Goal: Information Seeking & Learning: Learn about a topic

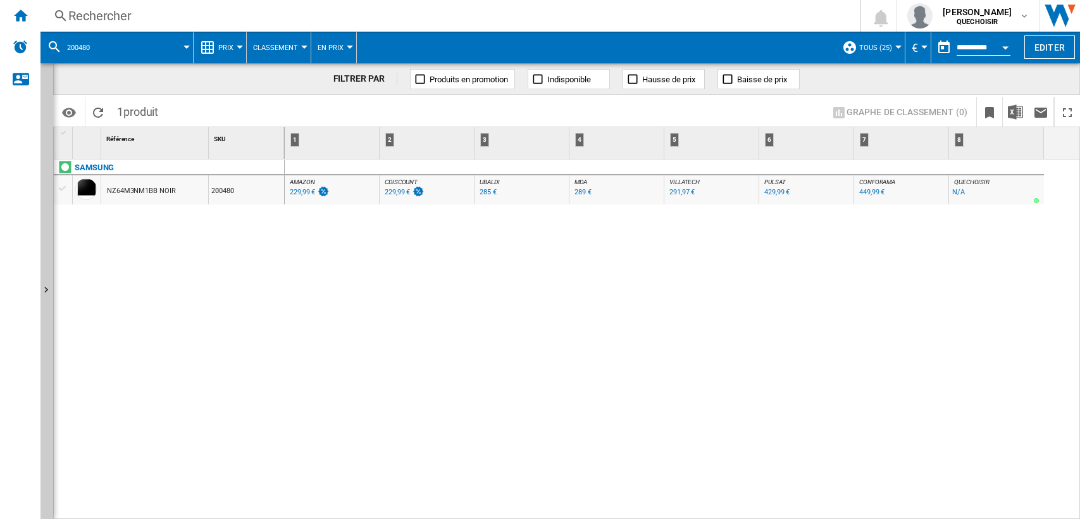
drag, startPoint x: 0, startPoint y: 0, endPoint x: 96, endPoint y: 92, distance: 132.9
click at [30, 21] on div "Accueil" at bounding box center [20, 16] width 40 height 32
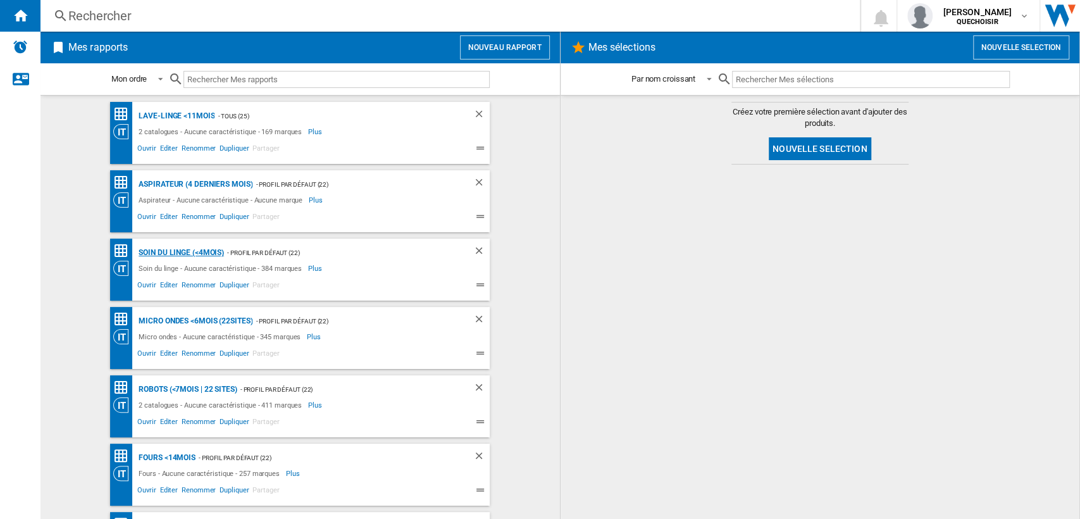
click at [168, 252] on div "Soin du linge (<4mois)" at bounding box center [179, 253] width 89 height 16
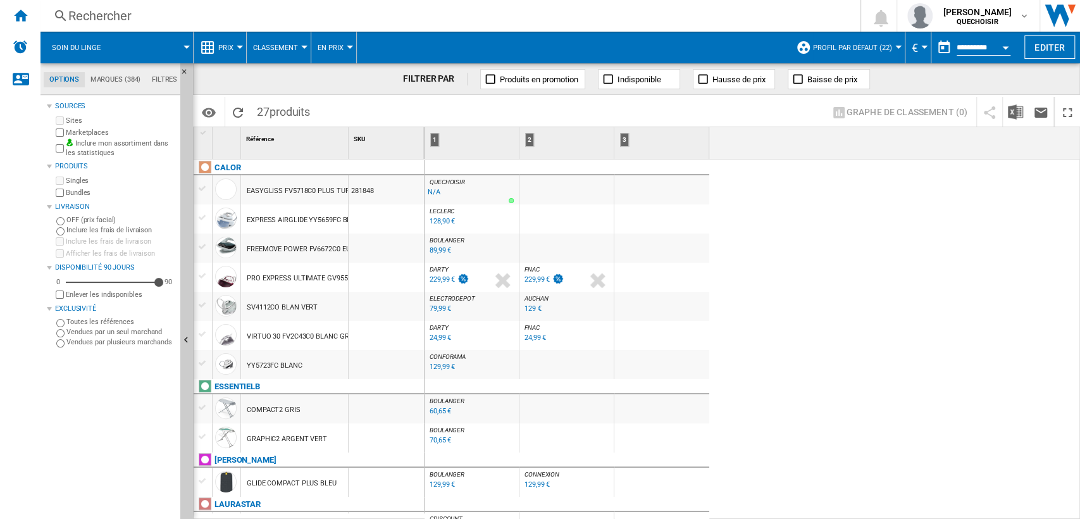
click at [150, 18] on div "Rechercher" at bounding box center [447, 16] width 759 height 18
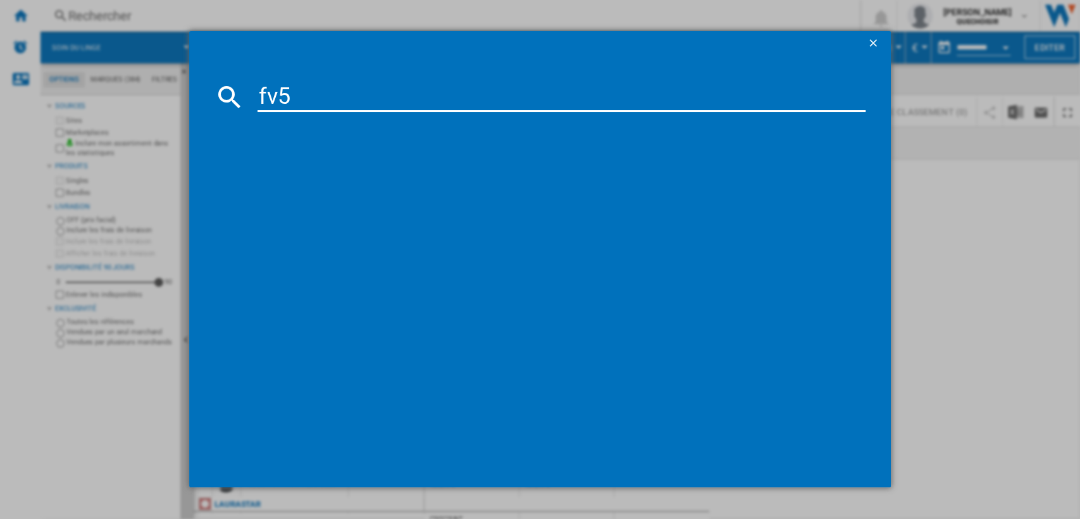
type input "fv57"
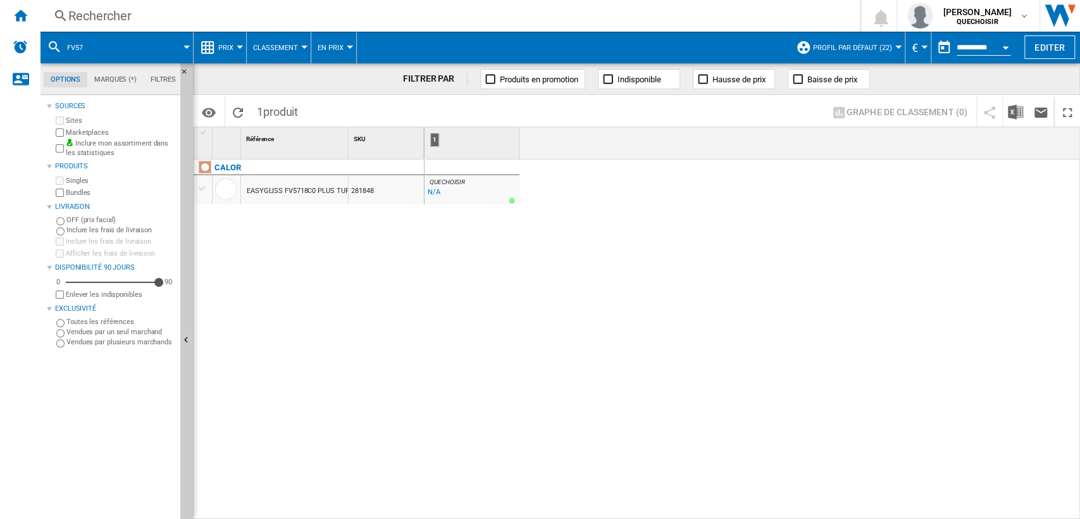
click at [165, 75] on md-tab-item "Filtres" at bounding box center [163, 79] width 39 height 15
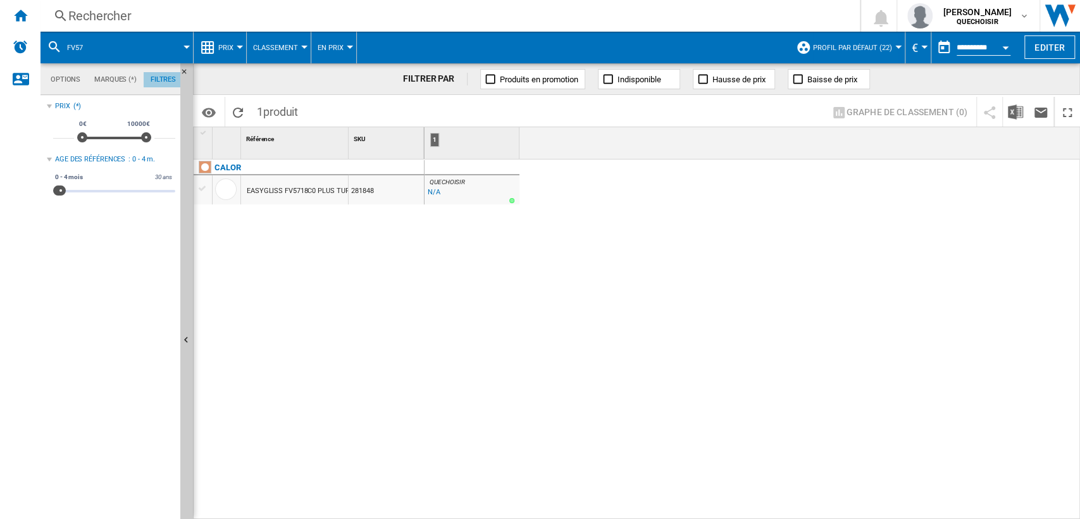
scroll to position [82, 0]
drag, startPoint x: 59, startPoint y: 194, endPoint x: 304, endPoint y: 201, distance: 245.6
click at [304, 201] on div "Options Marques (*) Filtres Options Marques (*) Filtres Sources Sites Marketpla…" at bounding box center [560, 291] width 1040 height 456
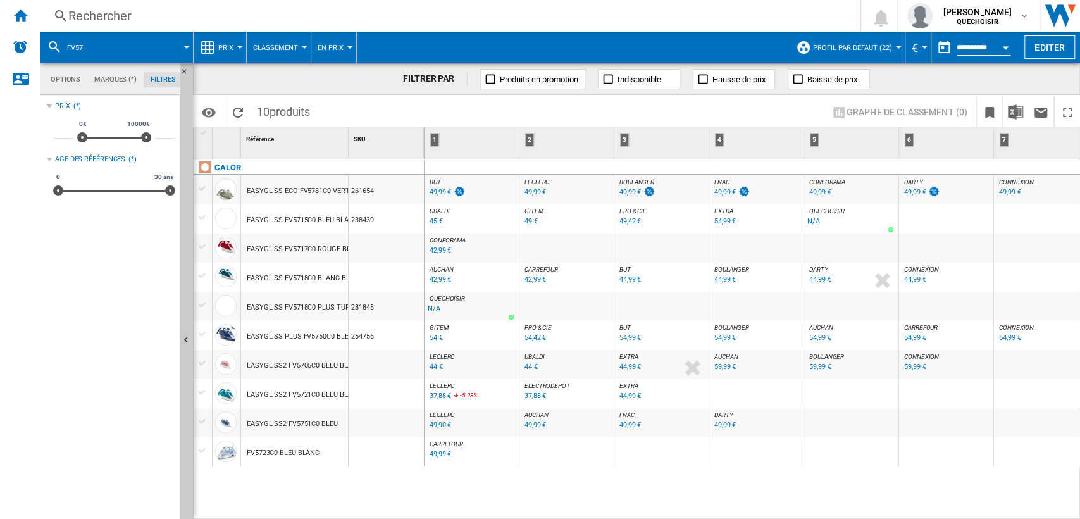
click at [776, 478] on div "BUT : FR BUT -1.0 % 49,99 € % N/A BUT : FR BUT [PERSON_NAME] : FR [PERSON_NAME]…" at bounding box center [753, 339] width 656 height 361
